Goal: Task Accomplishment & Management: Complete application form

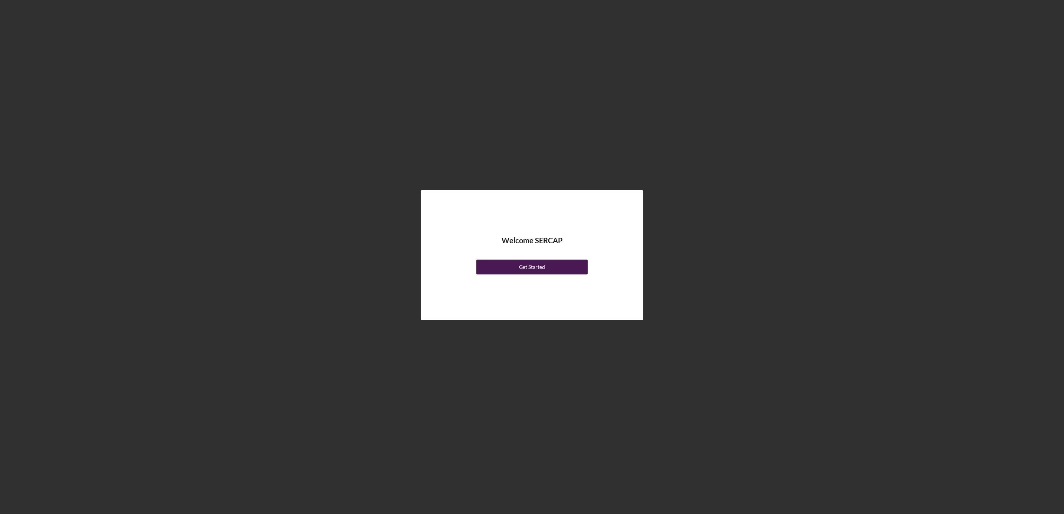
click at [539, 260] on div "Get Started" at bounding box center [532, 267] width 26 height 15
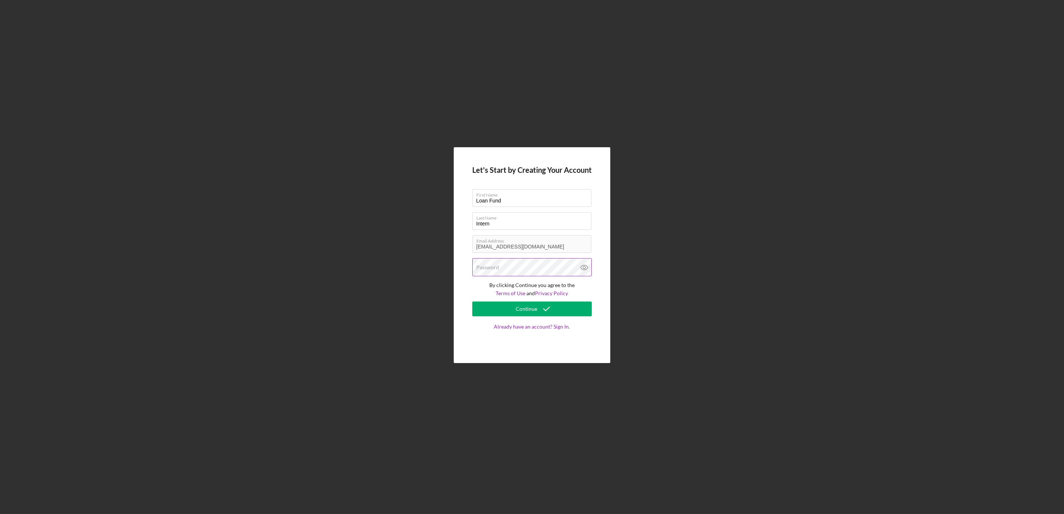
click at [538, 264] on div "Password" at bounding box center [532, 267] width 120 height 19
drag, startPoint x: 463, startPoint y: 278, endPoint x: 475, endPoint y: 293, distance: 19.4
click at [475, 293] on p "By clicking Continue you agree to the Terms of Use and Privacy Policy" at bounding box center [532, 289] width 120 height 17
click at [478, 268] on label "Password" at bounding box center [488, 268] width 23 height 6
click at [588, 269] on icon at bounding box center [584, 267] width 19 height 19
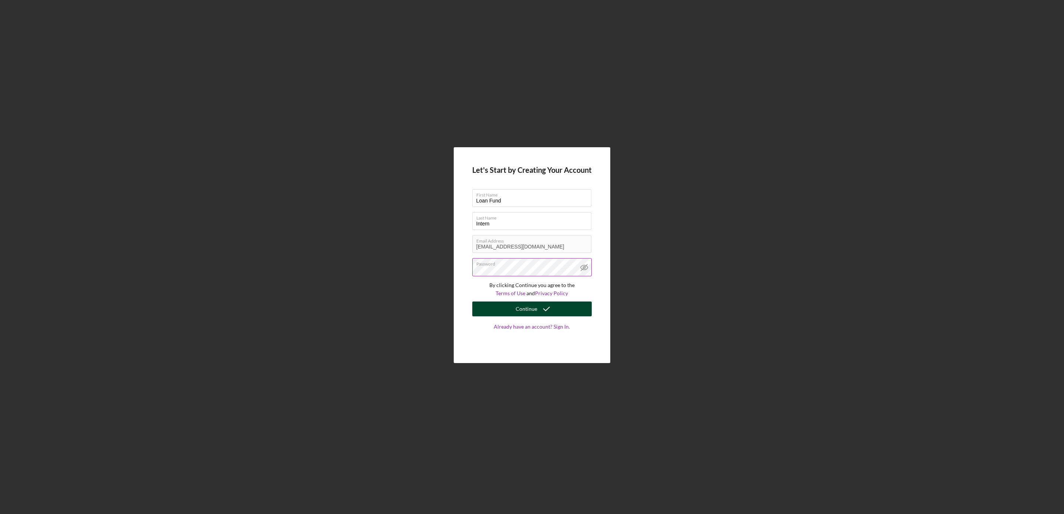
click at [518, 308] on div "Continue" at bounding box center [527, 309] width 22 height 15
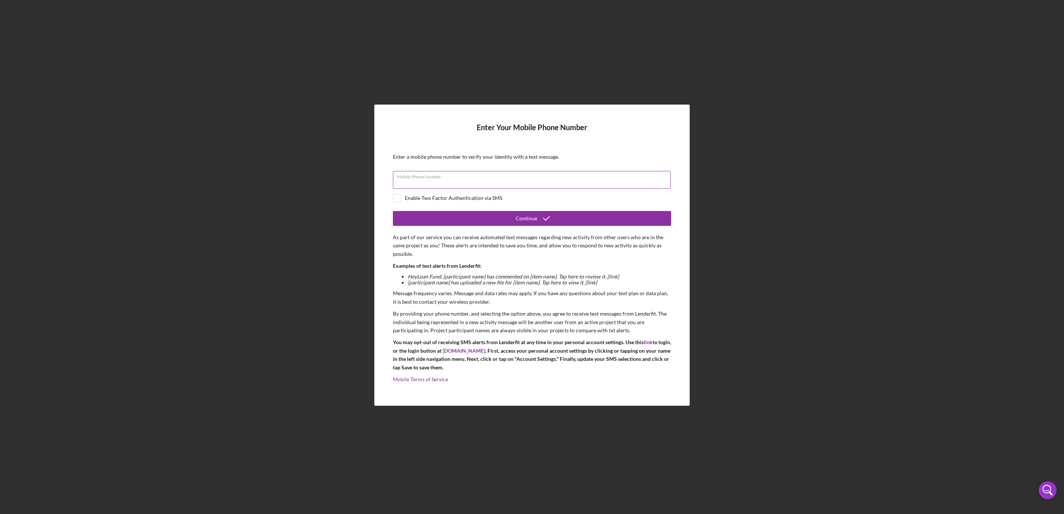
click at [603, 181] on input "Mobile Phone Number" at bounding box center [532, 180] width 278 height 18
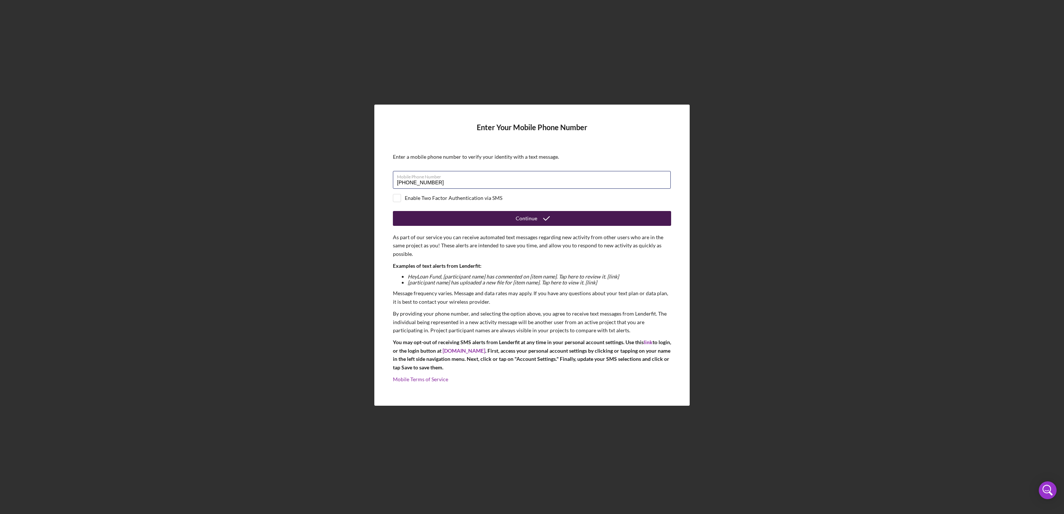
type input "(540) 307-0709"
click at [566, 221] on button "Continue" at bounding box center [532, 218] width 278 height 15
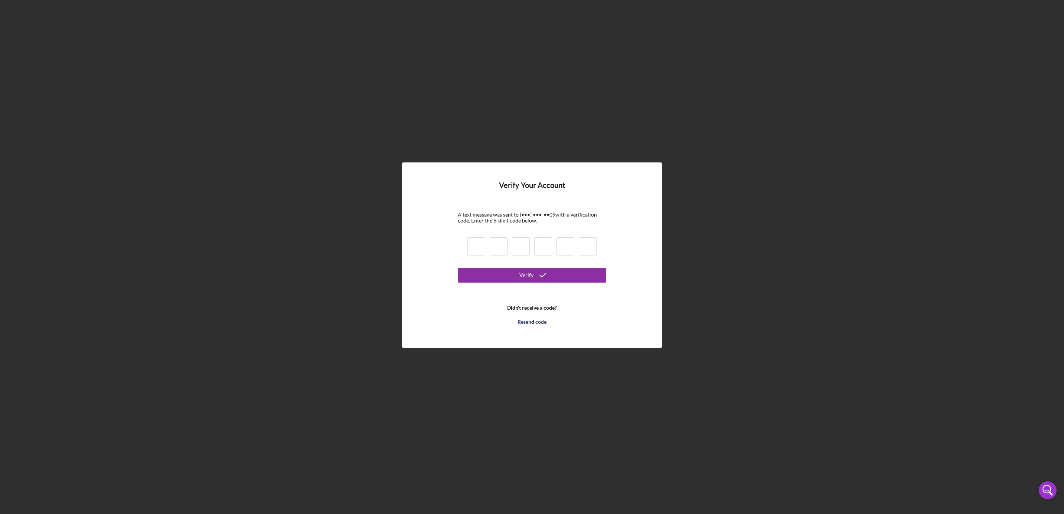
click at [476, 246] on input at bounding box center [477, 247] width 18 height 19
type input "5"
type input "8"
type input "6"
type input "2"
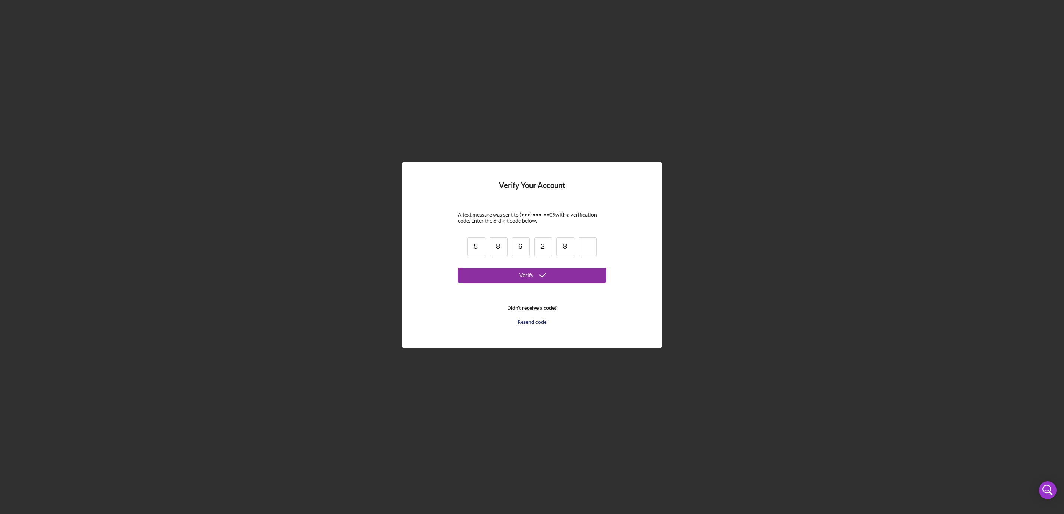
type input "8"
type input "5"
click at [458, 268] on button "Verify" at bounding box center [532, 275] width 148 height 15
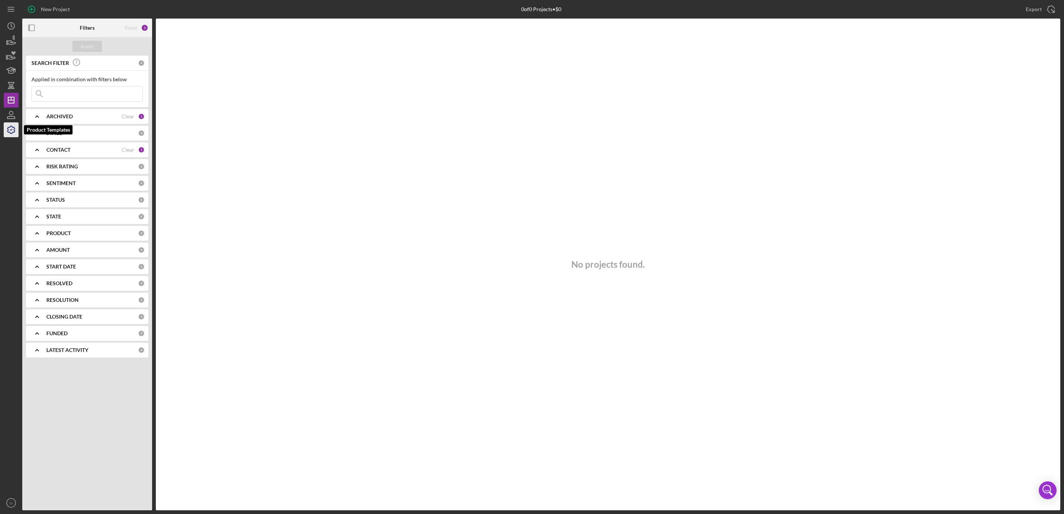
click at [12, 127] on icon "button" at bounding box center [11, 130] width 19 height 19
click at [701, 286] on div "No projects found." at bounding box center [608, 265] width 905 height 492
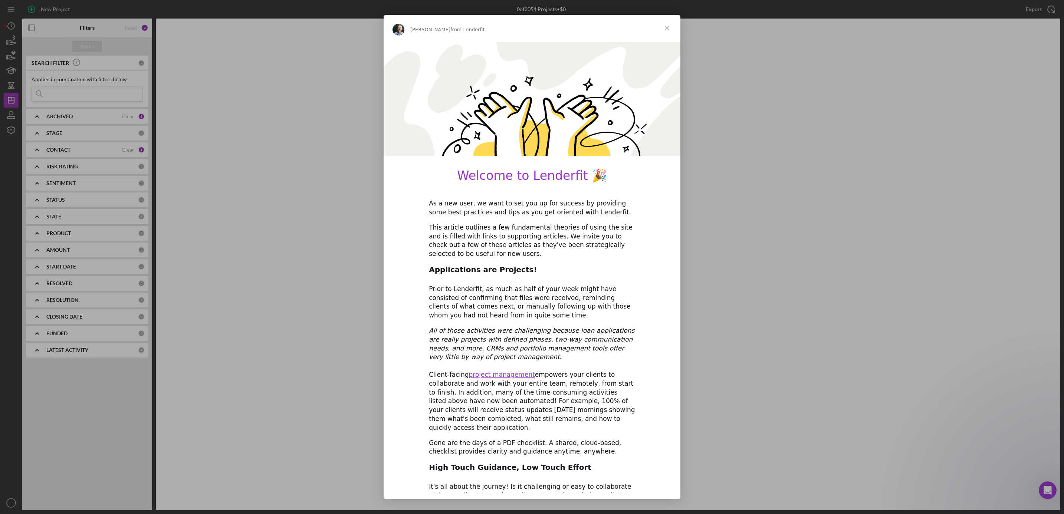
click at [533, 224] on div "This article outlines a few fundamental theories of using the site and is fille…" at bounding box center [532, 240] width 206 height 35
click at [534, 236] on div "This article outlines a few fundamental theories of using the site and is fille…" at bounding box center [532, 240] width 206 height 35
